Goal: Task Accomplishment & Management: Complete application form

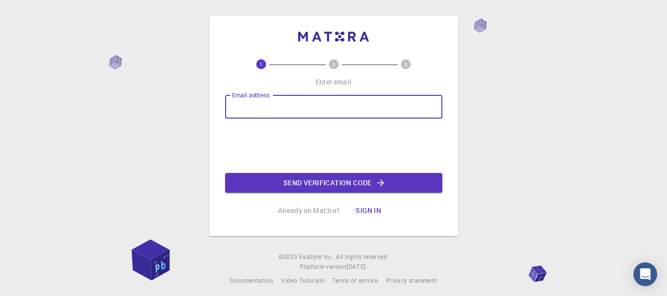
click at [271, 104] on input "Email address" at bounding box center [333, 107] width 217 height 24
click at [295, 107] on input "Email address" at bounding box center [333, 107] width 217 height 24
click at [360, 108] on input "Email address" at bounding box center [333, 107] width 217 height 24
click at [360, 112] on input "Email address" at bounding box center [333, 107] width 217 height 24
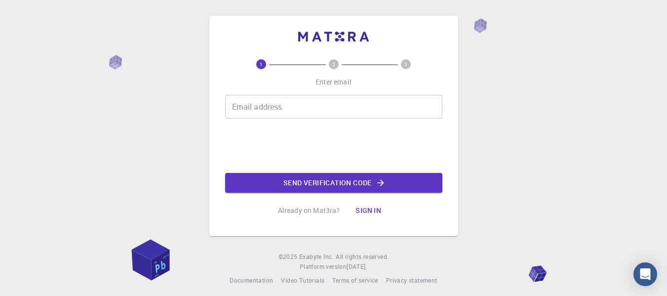
click at [470, 5] on div "1 2 3 Enter email Email address Email address Send verification code Already on…" at bounding box center [333, 150] width 667 height 301
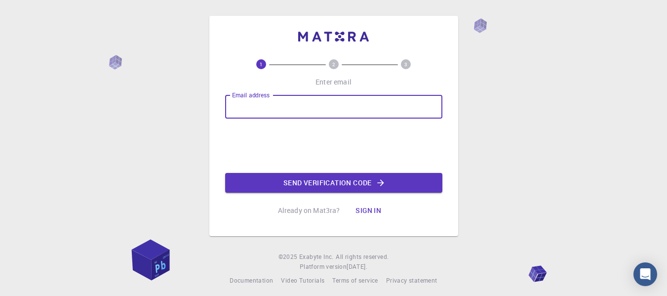
paste input "lizacathasx@gmail.com"
type input "lizacathasx@gmail.com"
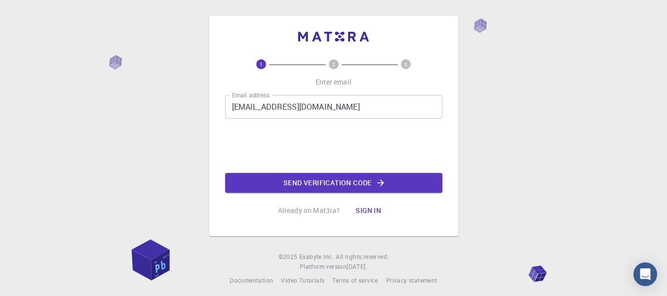
click at [305, 180] on button "Send verification code" at bounding box center [333, 183] width 217 height 20
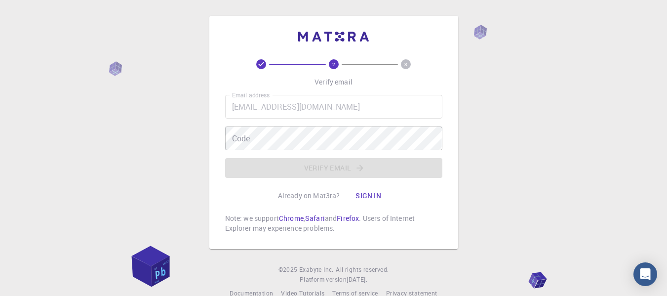
click at [558, 35] on div "2 3 Verify email Email address lizacathasx@gmail.com Email address Code Code Ve…" at bounding box center [333, 157] width 667 height 314
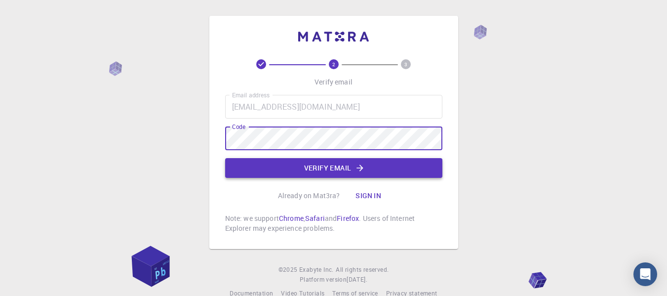
click at [357, 170] on icon "button" at bounding box center [360, 168] width 10 height 10
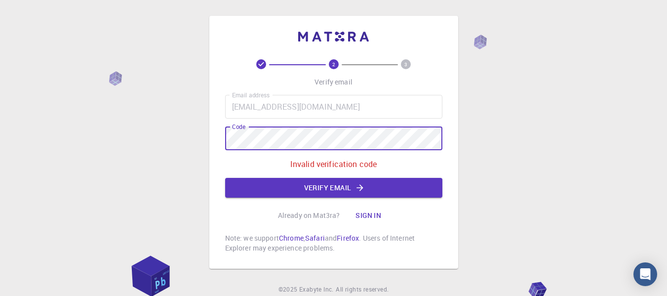
click at [209, 134] on div "2 3 Verify email Email address lizacathasx@gmail.com Email address Code Code In…" at bounding box center [333, 142] width 249 height 253
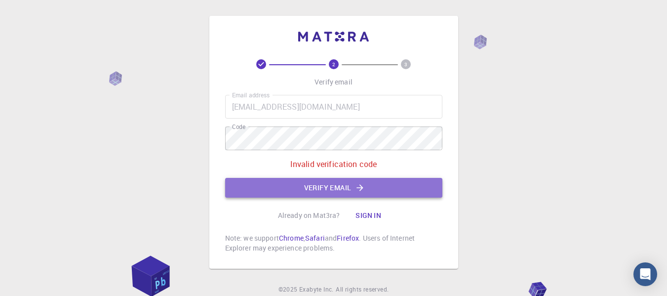
click at [289, 194] on button "Verify email" at bounding box center [333, 188] width 217 height 20
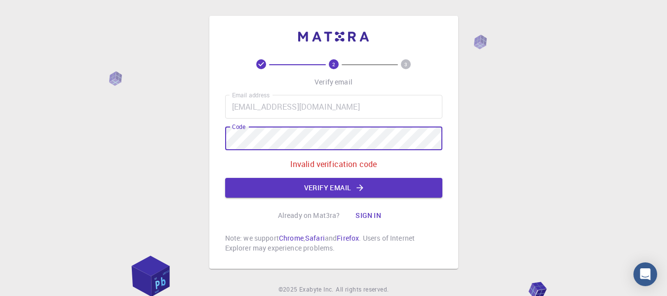
click at [143, 141] on div "2 3 Verify email Email address lizacathasx@gmail.com Email address Code Code In…" at bounding box center [333, 167] width 667 height 334
click at [331, 183] on button "Verify email" at bounding box center [333, 188] width 217 height 20
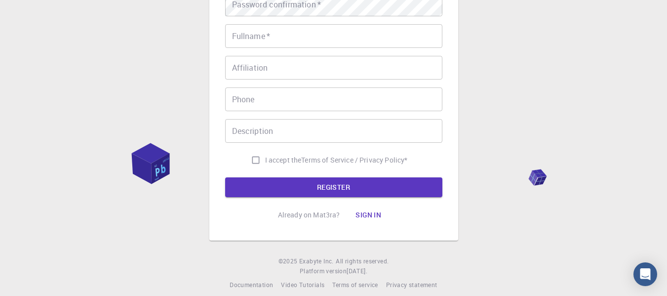
scroll to position [198, 0]
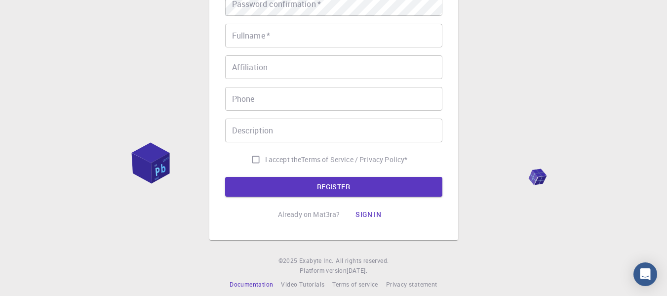
click at [239, 241] on div "3 Provide additional info Email   * lizacathasx@gmail.com Email   * username   …" at bounding box center [333, 53] width 667 height 503
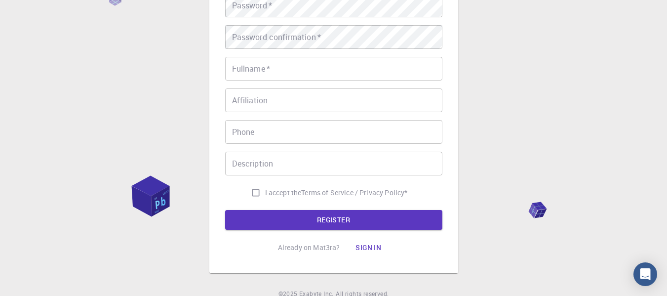
scroll to position [0, 0]
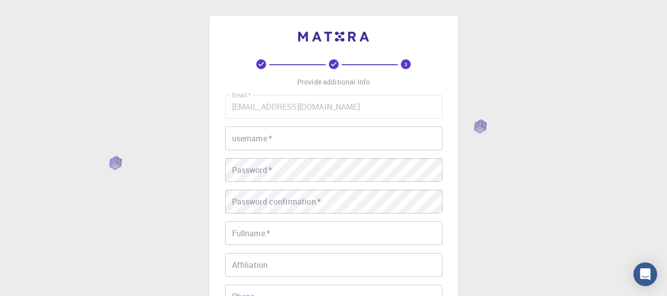
click at [291, 139] on input "username   *" at bounding box center [333, 138] width 217 height 24
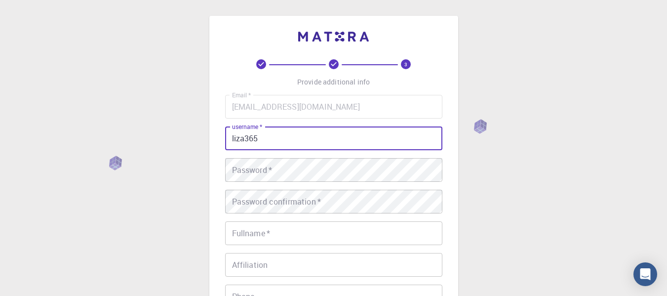
type input "liza365"
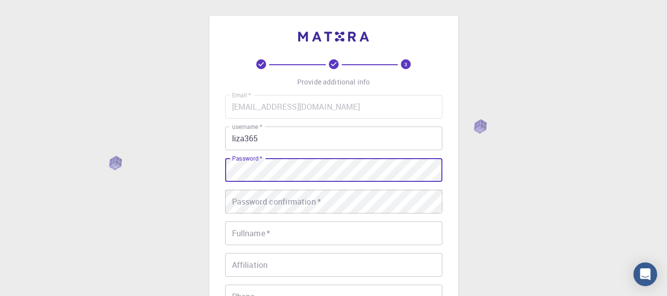
click at [220, 225] on div "3 Provide additional info Email   * lizacathasx@gmail.com Email   * username   …" at bounding box center [333, 227] width 249 height 422
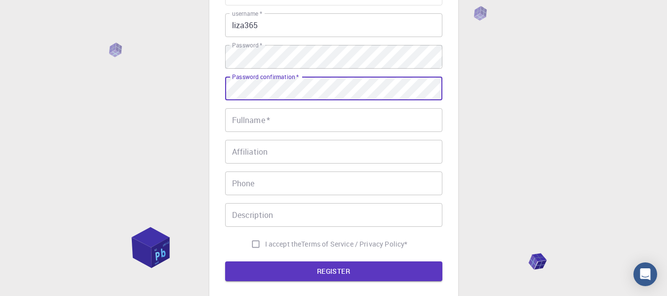
scroll to position [148, 0]
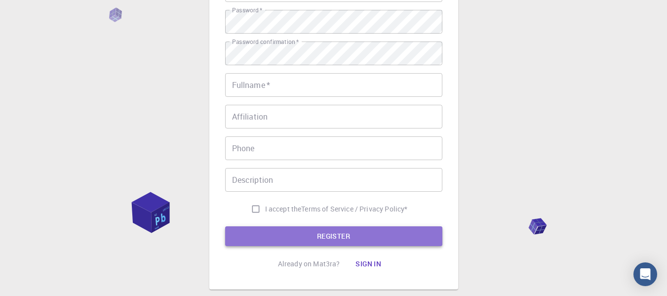
click at [341, 234] on button "REGISTER" at bounding box center [333, 236] width 217 height 20
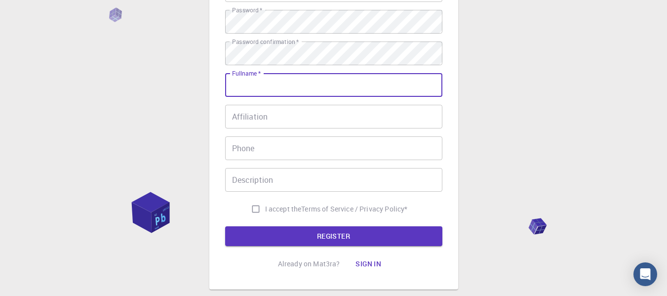
click at [255, 92] on input "Fullname   *" at bounding box center [333, 85] width 217 height 24
type input "lizacatha"
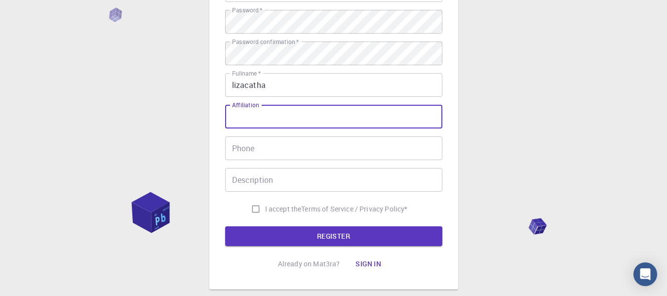
click at [292, 118] on input "Affiliation" at bounding box center [333, 117] width 217 height 24
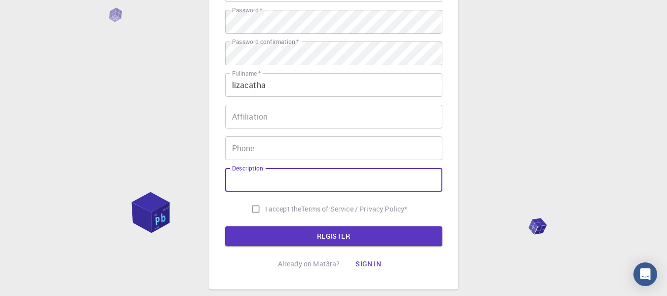
click at [287, 177] on input "Description" at bounding box center [333, 180] width 217 height 24
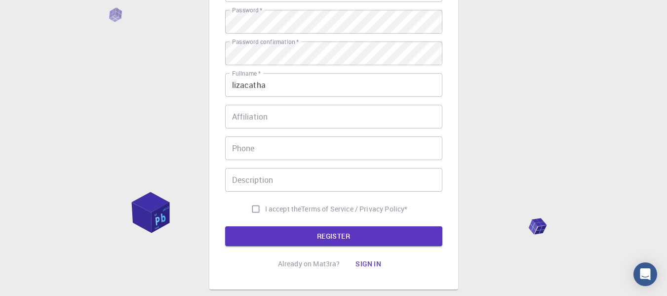
drag, startPoint x: 284, startPoint y: 205, endPoint x: 279, endPoint y: 216, distance: 12.4
click at [284, 206] on span "I accept the" at bounding box center [283, 209] width 37 height 10
click at [265, 206] on input "I accept the Terms of Service / Privacy Policy *" at bounding box center [255, 209] width 19 height 19
checkbox input "true"
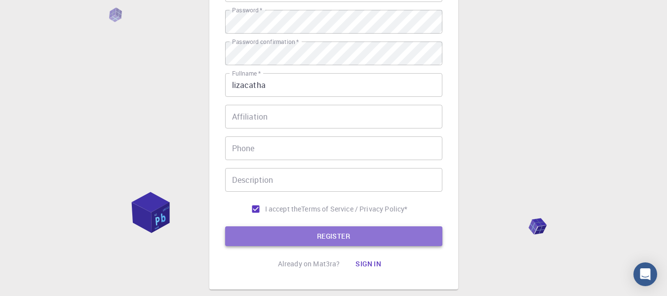
click at [303, 238] on button "REGISTER" at bounding box center [333, 236] width 217 height 20
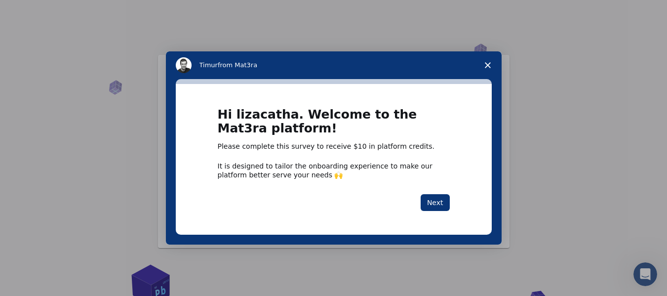
drag, startPoint x: 304, startPoint y: 58, endPoint x: 371, endPoint y: 102, distance: 79.9
click at [306, 58] on div "Timur from Mat3ra" at bounding box center [334, 65] width 316 height 16
click at [443, 206] on button "Next" at bounding box center [435, 202] width 29 height 17
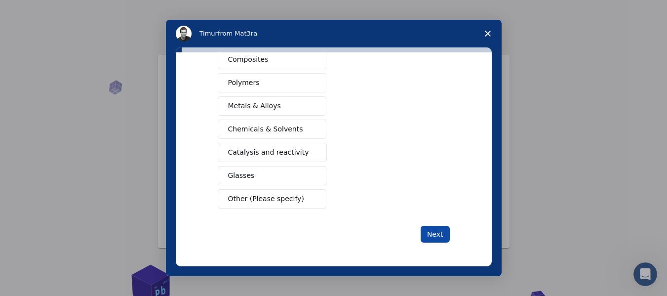
click at [438, 238] on button "Next" at bounding box center [435, 234] width 29 height 17
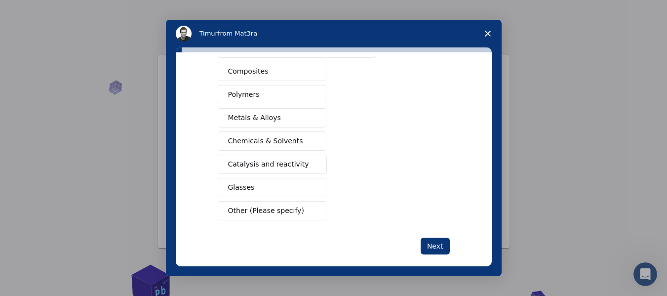
scroll to position [135, 0]
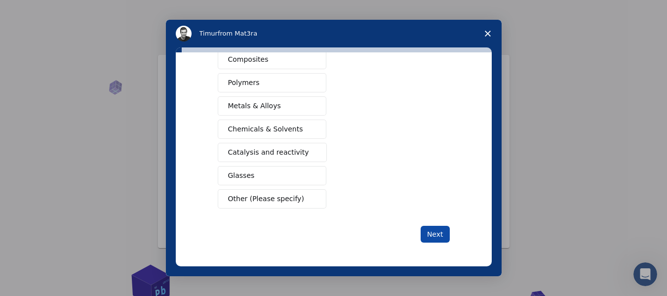
click at [435, 239] on button "Next" at bounding box center [435, 234] width 29 height 17
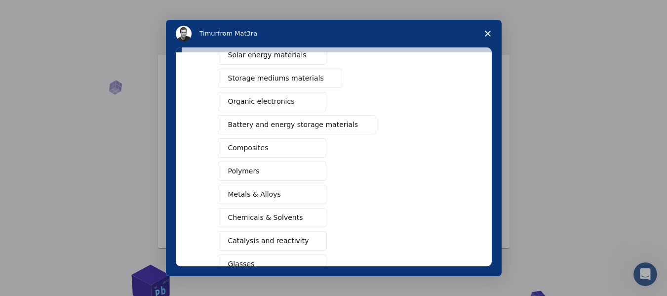
scroll to position [0, 0]
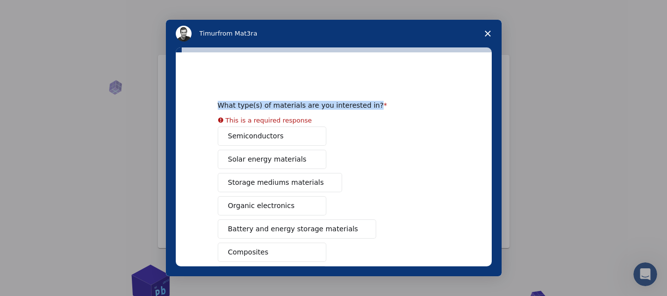
drag, startPoint x: 218, startPoint y: 103, endPoint x: 377, endPoint y: 108, distance: 159.1
click at [377, 108] on div "What type(s) of materials are you interested in?" at bounding box center [326, 105] width 217 height 9
click at [381, 109] on div "What type(s) of materials are you interested in?" at bounding box center [326, 105] width 217 height 9
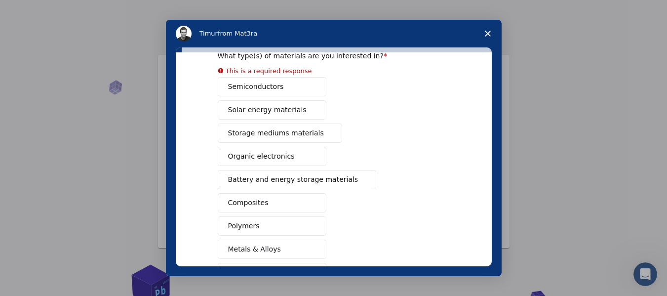
click at [271, 90] on div "Semiconductors Solar energy materials Storage mediums materials Organic electro…" at bounding box center [334, 214] width 232 height 275
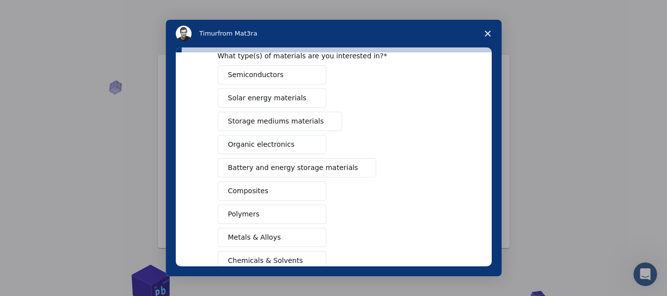
click at [273, 76] on span "Semiconductors" at bounding box center [256, 75] width 56 height 10
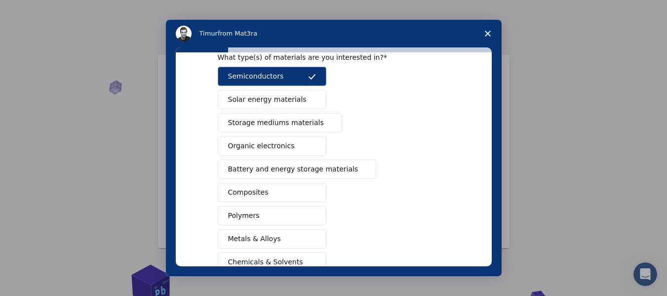
scroll to position [181, 0]
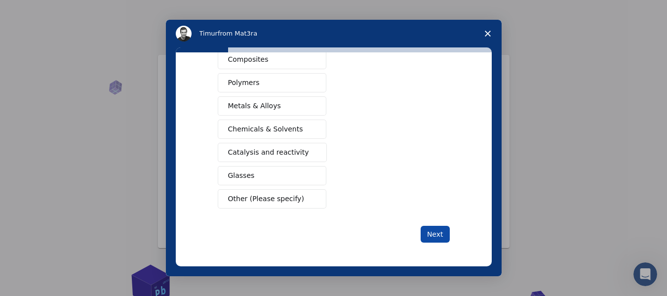
click at [427, 236] on button "Next" at bounding box center [435, 234] width 29 height 17
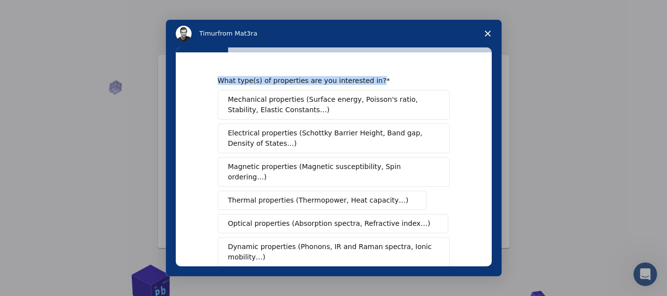
drag, startPoint x: 208, startPoint y: 80, endPoint x: 398, endPoint y: 79, distance: 189.7
click at [392, 82] on div "What type(s) of properties are you interested in? Mechanical properties (Surfac…" at bounding box center [334, 159] width 316 height 214
click at [409, 79] on div "What type(s) of properties are you interested in?" at bounding box center [326, 80] width 217 height 9
click at [269, 140] on span "Electrical properties (Schottky Barrier Height, Band gap, Density of States…)" at bounding box center [330, 138] width 205 height 21
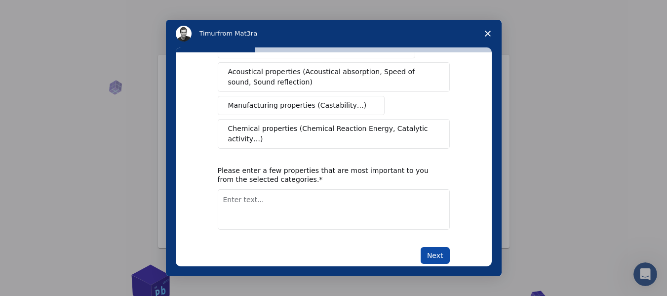
scroll to position [232, 0]
drag, startPoint x: 442, startPoint y: 237, endPoint x: 433, endPoint y: 233, distance: 10.2
click at [442, 246] on button "Next" at bounding box center [435, 254] width 29 height 17
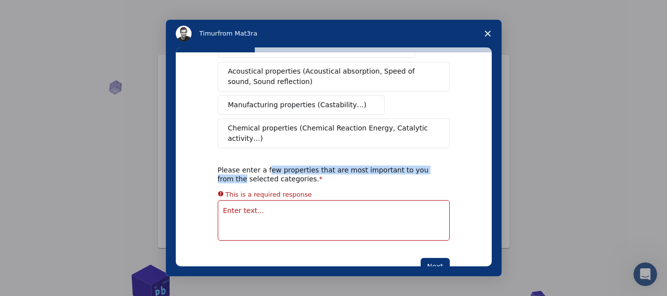
drag, startPoint x: 262, startPoint y: 147, endPoint x: 442, endPoint y: 151, distance: 179.8
click at [442, 165] on div "Please enter a few properties that are most important to you from the selected …" at bounding box center [334, 174] width 232 height 18
click at [438, 165] on div "Please enter a few properties that are most important to you from the selected …" at bounding box center [334, 174] width 232 height 18
drag, startPoint x: 215, startPoint y: 159, endPoint x: 237, endPoint y: 166, distance: 22.5
click at [219, 165] on div "Please enter a few properties that are most important to you from the selected …" at bounding box center [326, 174] width 217 height 18
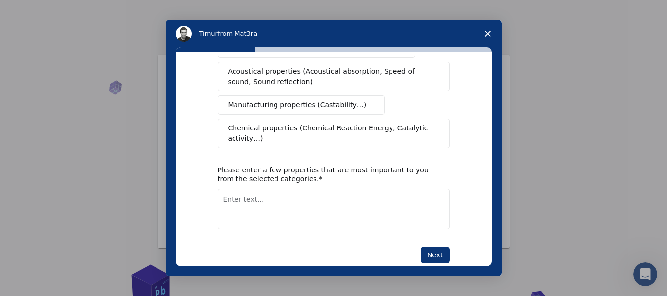
click at [263, 204] on textarea "Enter text..." at bounding box center [334, 209] width 232 height 41
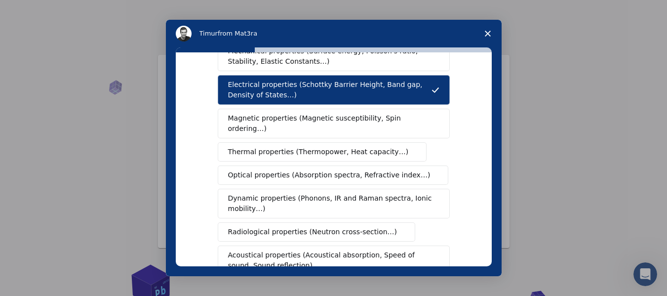
scroll to position [35, 0]
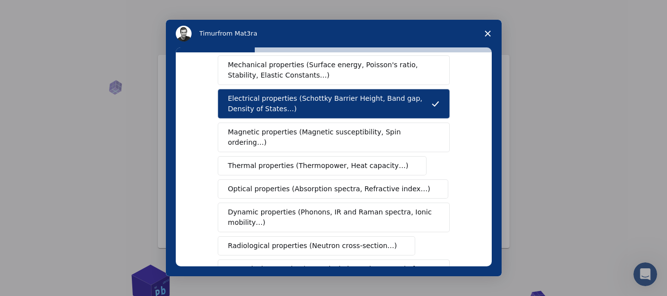
click at [284, 162] on button "Thermal properties (Thermopower, Heat capacity…)" at bounding box center [322, 165] width 209 height 19
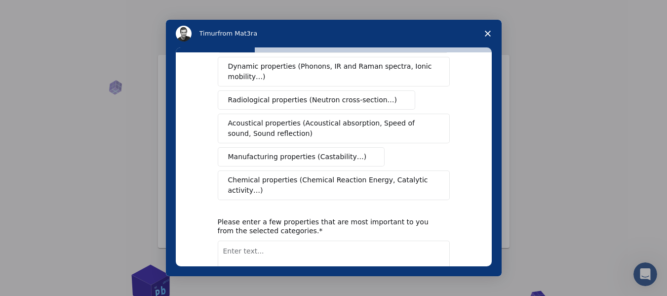
scroll to position [183, 0]
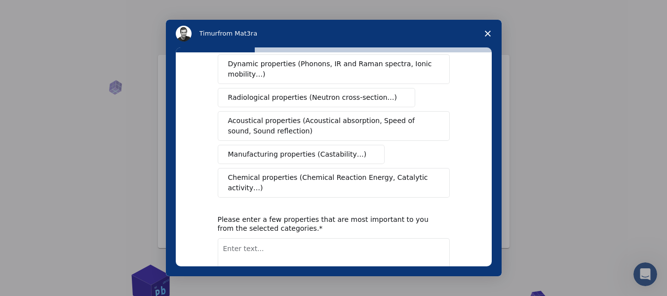
click at [271, 172] on span "Chemical properties (Chemical Reaction Energy, Catalytic activity…)" at bounding box center [330, 182] width 205 height 21
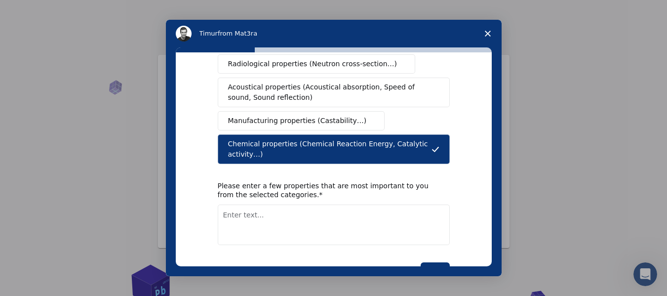
scroll to position [232, 0]
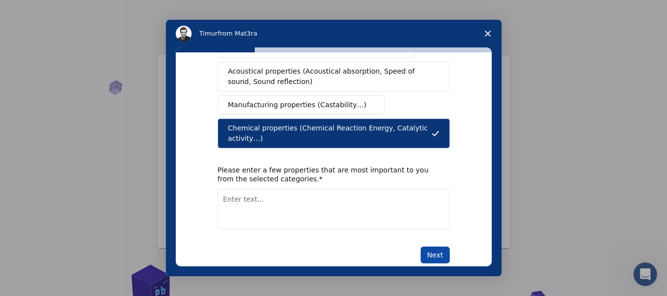
click at [436, 246] on button "Next" at bounding box center [435, 254] width 29 height 17
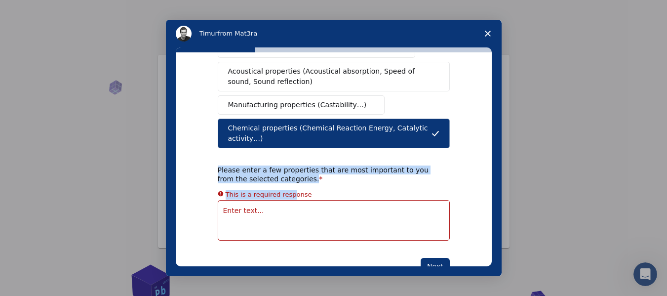
drag, startPoint x: 209, startPoint y: 146, endPoint x: 286, endPoint y: 170, distance: 79.7
click at [286, 170] on div "What type(s) of properties are you interested in? Mechanical properties (Surfac…" at bounding box center [334, 159] width 316 height 214
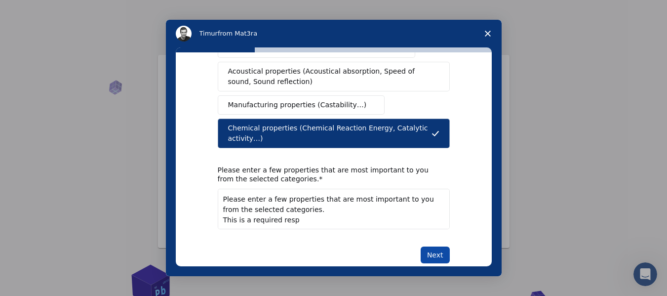
type textarea "Please enter a few properties that are most important to you from the selected …"
click at [434, 246] on button "Next" at bounding box center [435, 254] width 29 height 17
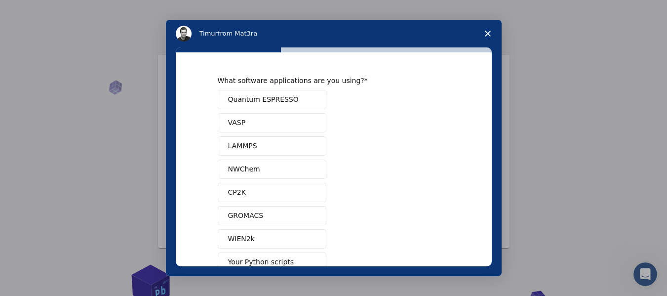
click at [280, 95] on span "Quantum ESPRESSO" at bounding box center [263, 99] width 71 height 10
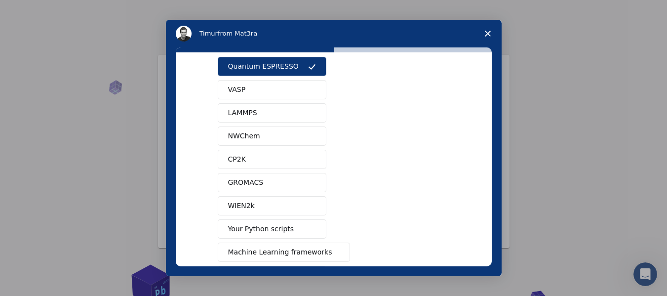
scroll to position [110, 0]
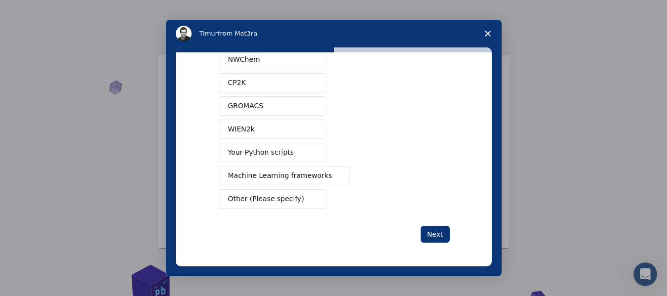
click at [270, 203] on span "Other (Please specify)" at bounding box center [266, 199] width 76 height 10
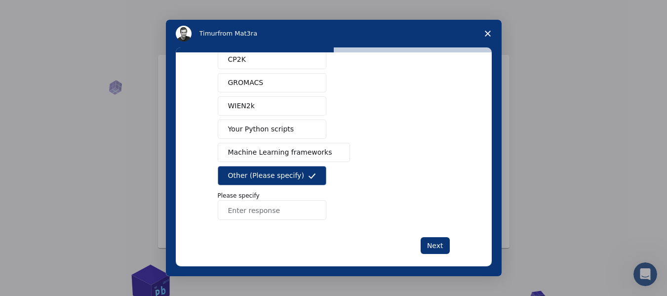
scroll to position [144, 0]
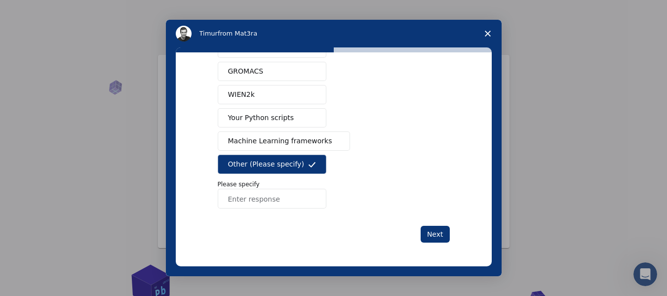
click at [291, 205] on input "Enter response" at bounding box center [272, 199] width 109 height 20
type input "education"
click at [430, 243] on button "Next" at bounding box center [435, 234] width 29 height 17
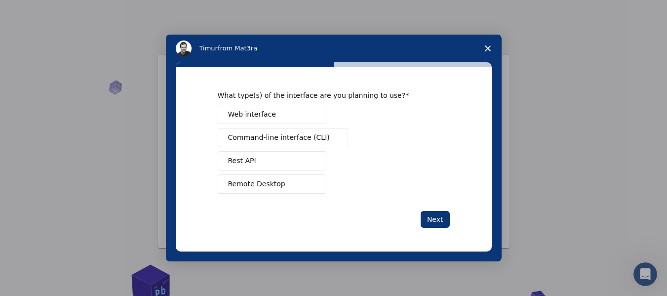
click at [264, 110] on span "Web interface" at bounding box center [252, 114] width 48 height 10
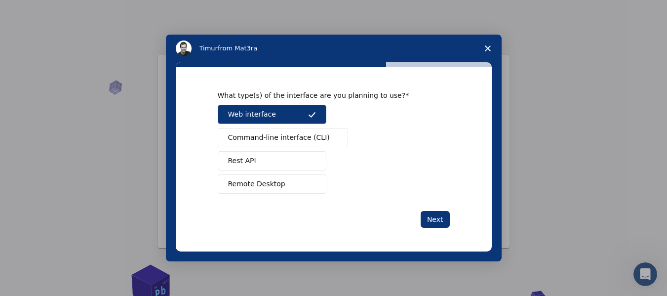
click at [261, 164] on button "Rest API" at bounding box center [272, 160] width 109 height 19
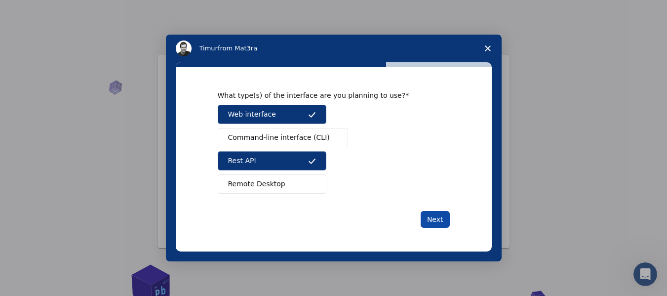
click at [435, 223] on button "Next" at bounding box center [435, 219] width 29 height 17
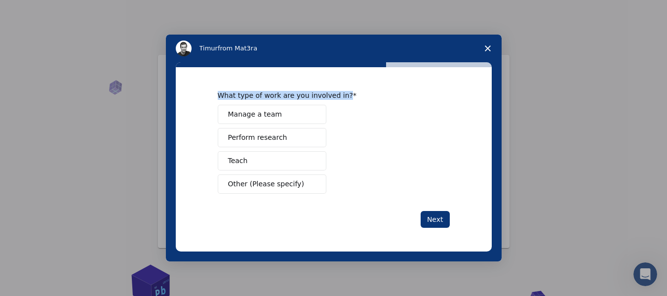
drag, startPoint x: 212, startPoint y: 96, endPoint x: 356, endPoint y: 90, distance: 144.4
click at [356, 90] on div "What type of work are you involved in? Manage a team Perform research Teach Oth…" at bounding box center [334, 159] width 316 height 184
click at [368, 102] on div "What type of work are you involved in? Manage a team Perform research Teach Oth…" at bounding box center [334, 142] width 232 height 103
click at [274, 165] on button "Teach" at bounding box center [272, 160] width 109 height 19
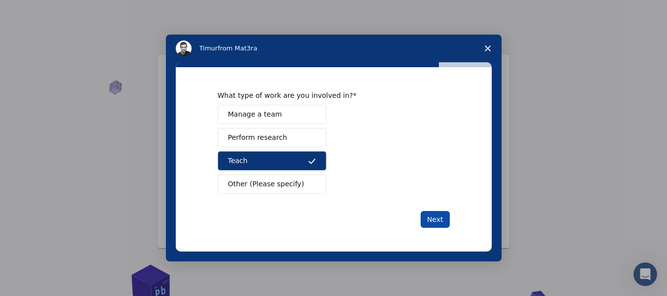
click at [425, 215] on button "Next" at bounding box center [435, 219] width 29 height 17
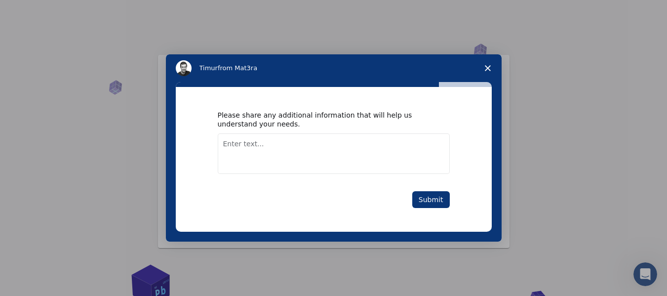
click at [205, 112] on div "Please share any additional information that will help us understand your needs…" at bounding box center [334, 159] width 316 height 145
click at [394, 159] on textarea "Enter text..." at bounding box center [334, 153] width 232 height 41
type textarea "I want learn project"
click at [434, 206] on button "Submit" at bounding box center [431, 199] width 38 height 17
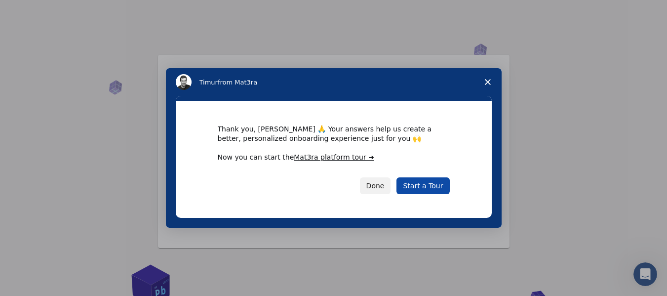
click at [428, 188] on link "Start a Tour" at bounding box center [423, 185] width 53 height 17
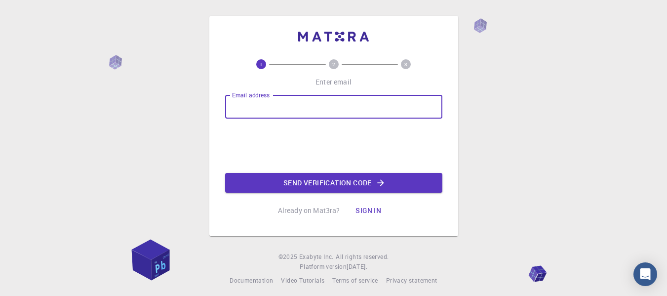
paste input "30317"
type input "30317"
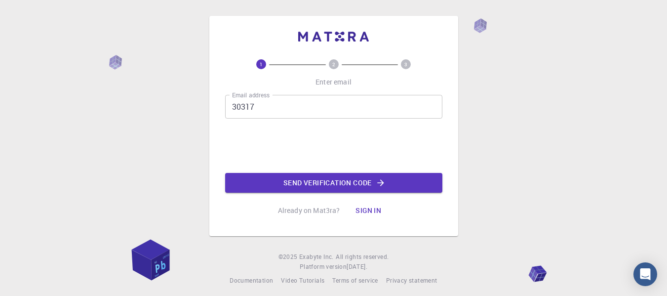
click at [287, 180] on button "Send verification code" at bounding box center [333, 183] width 217 height 20
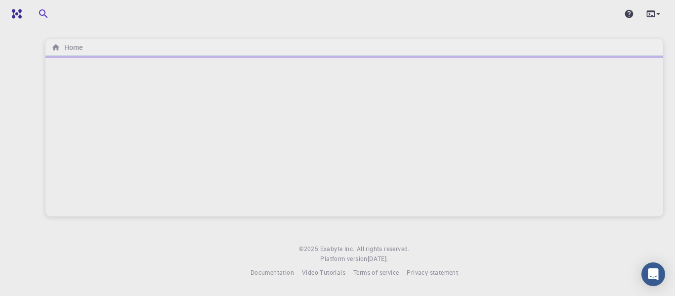
click at [265, 28] on div "Home © 2025 Exabyte Inc. All rights reserved. Platform version [DATE] . Documen…" at bounding box center [354, 146] width 641 height 293
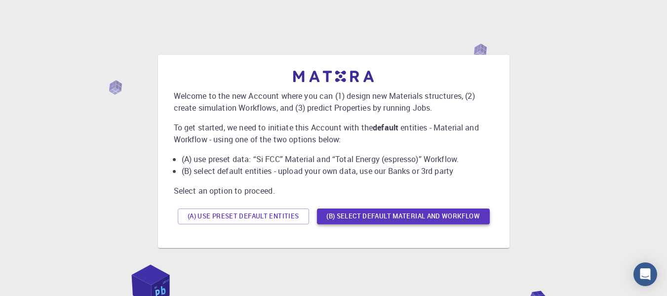
click at [411, 220] on button "(B) Select default material and workflow" at bounding box center [403, 216] width 173 height 16
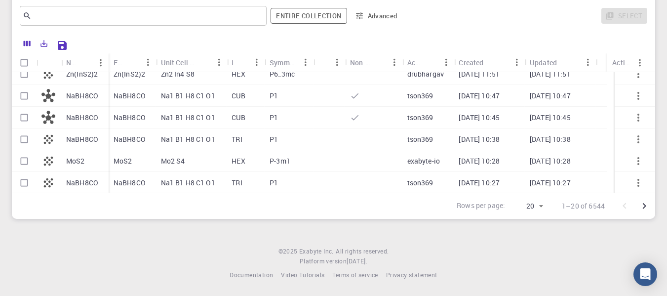
scroll to position [67, 0]
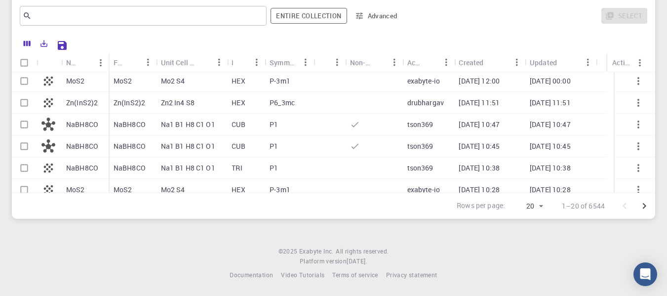
click at [86, 127] on p "NaBH8CO" at bounding box center [82, 125] width 32 height 10
checkbox input "true"
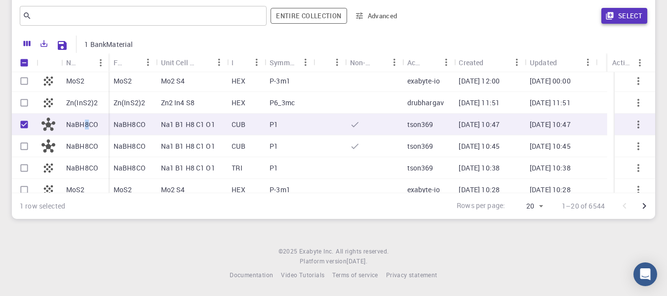
click at [624, 14] on button "Select" at bounding box center [625, 16] width 46 height 16
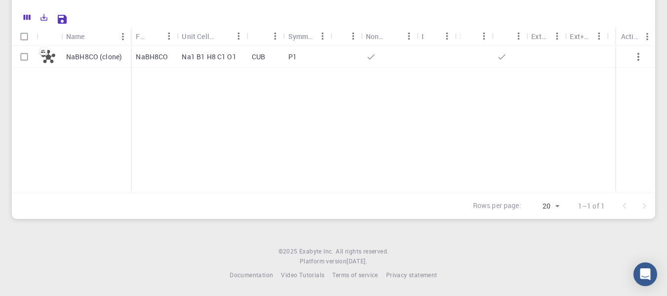
click at [303, 121] on div "NaBH8CO (clone) NaBH8CO Na1 B1 H8 C1 O1 CUB P1" at bounding box center [334, 119] width 644 height 147
click at [632, 37] on div "Actions" at bounding box center [630, 36] width 18 height 19
click at [504, 131] on div "NaBH8CO (clone) NaBH8CO Na1 B1 H8 C1 O1 CUB P1" at bounding box center [334, 119] width 644 height 147
